Goal: Check status

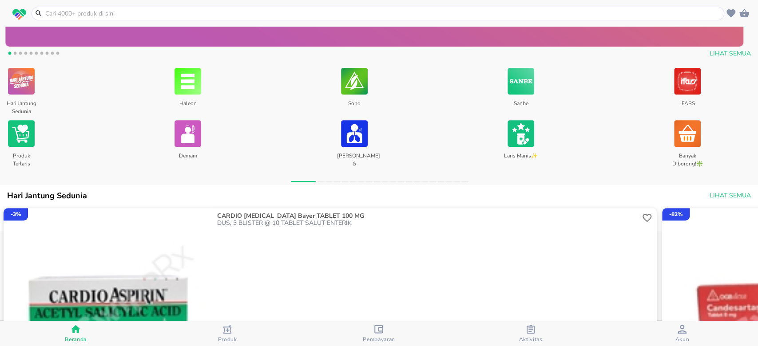
scroll to position [458, 0]
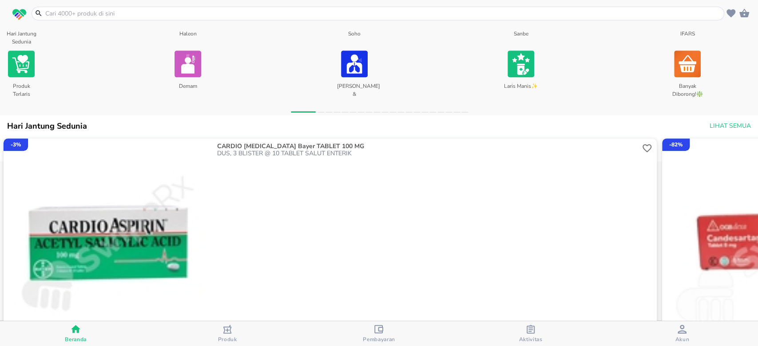
click at [378, 173] on icon "button" at bounding box center [530, 329] width 8 height 9
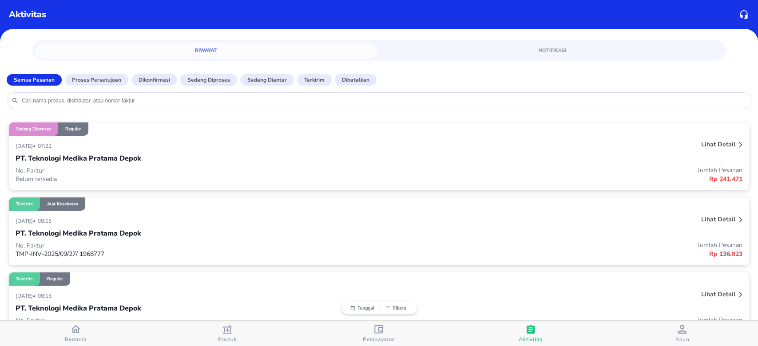
click at [378, 173] on p "Lihat detail" at bounding box center [718, 219] width 34 height 8
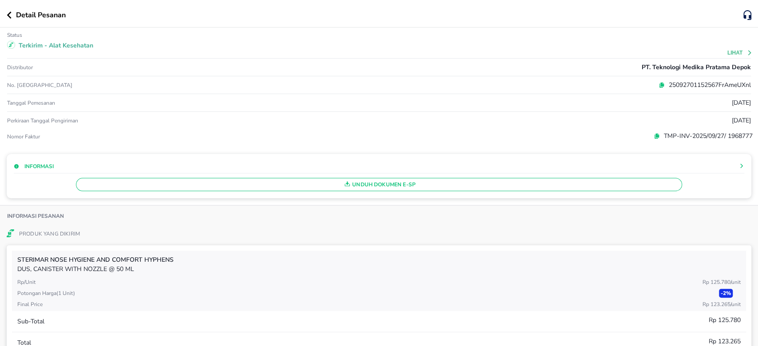
click at [378, 52] on button "Lihat" at bounding box center [739, 53] width 25 height 6
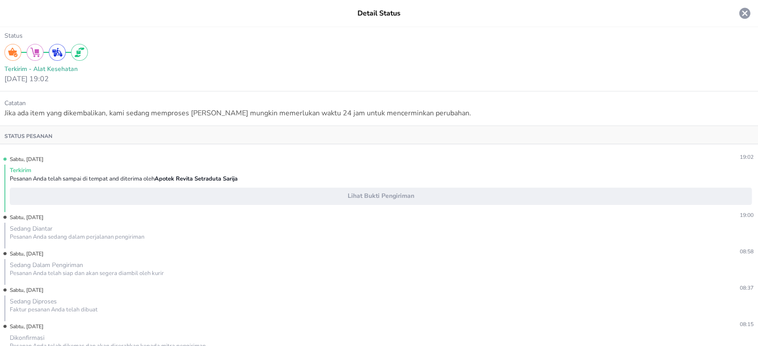
click at [378, 14] on icon at bounding box center [744, 13] width 11 height 11
